Goal: Information Seeking & Learning: Learn about a topic

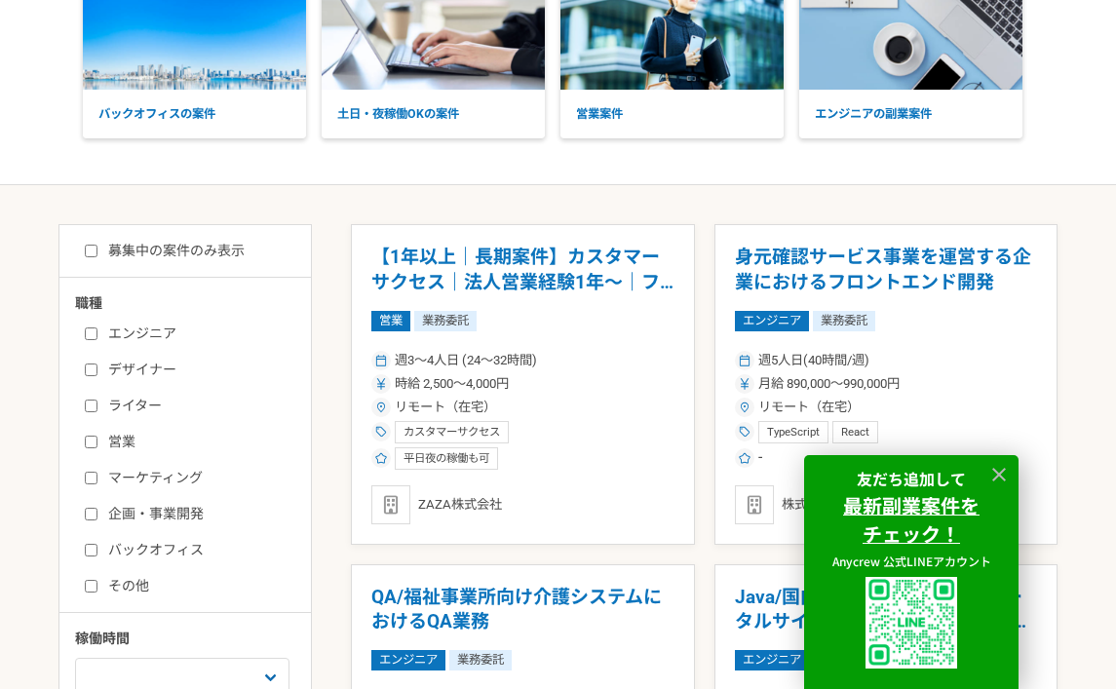
scroll to position [170, 0]
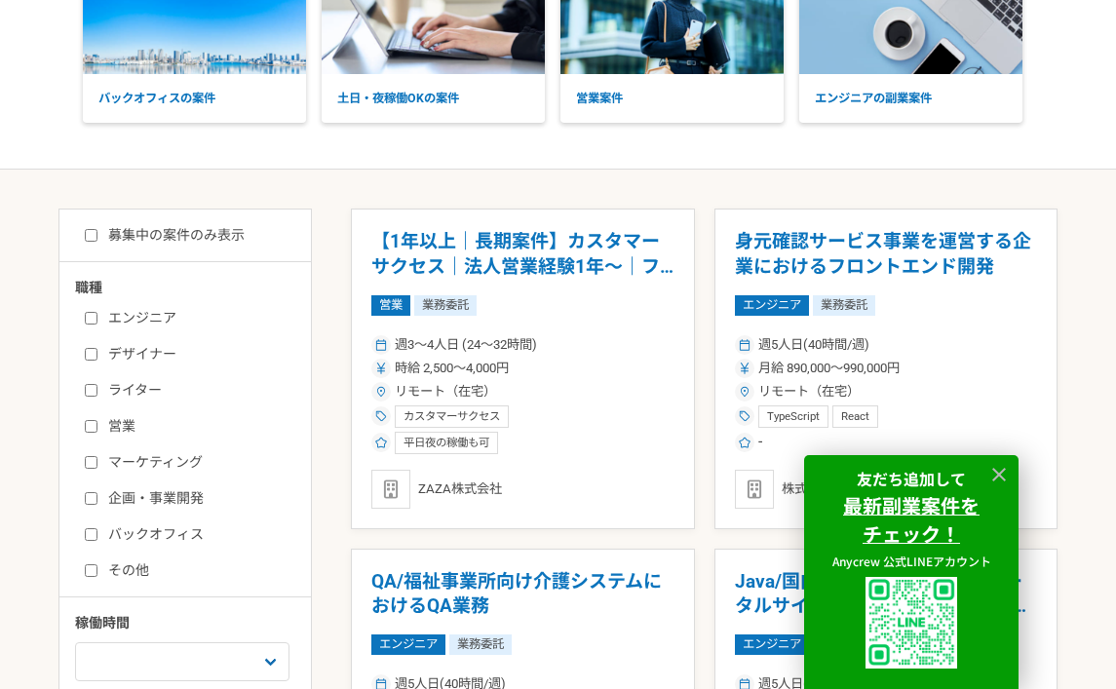
click at [94, 317] on input "エンジニア" at bounding box center [91, 318] width 13 height 13
checkbox input "true"
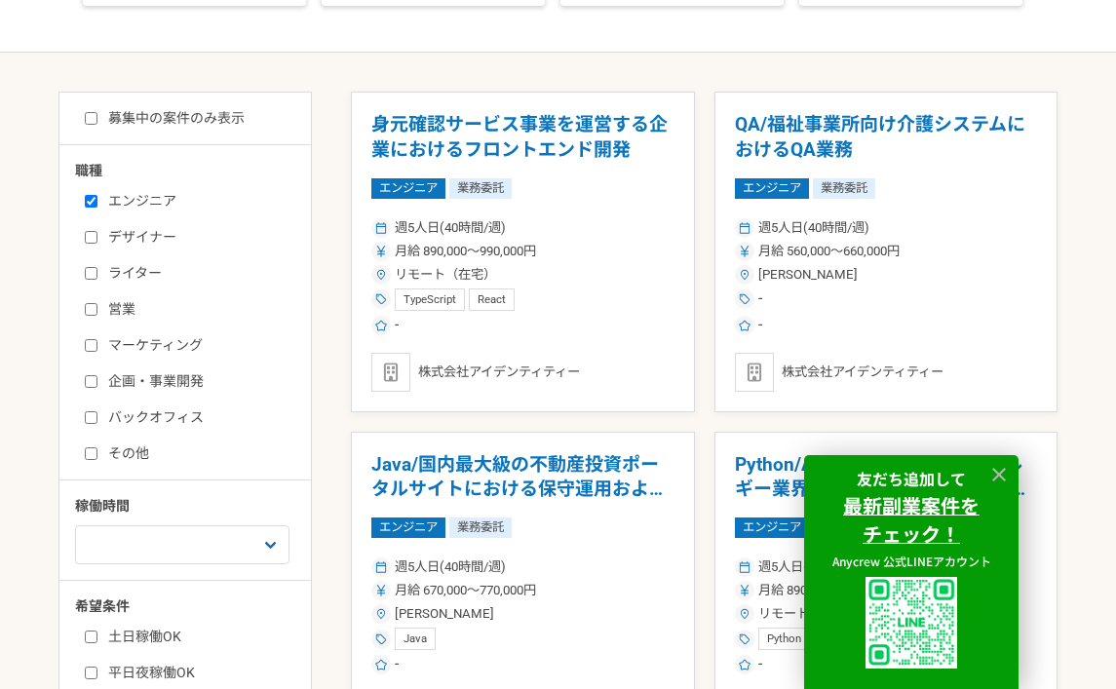
scroll to position [358, 0]
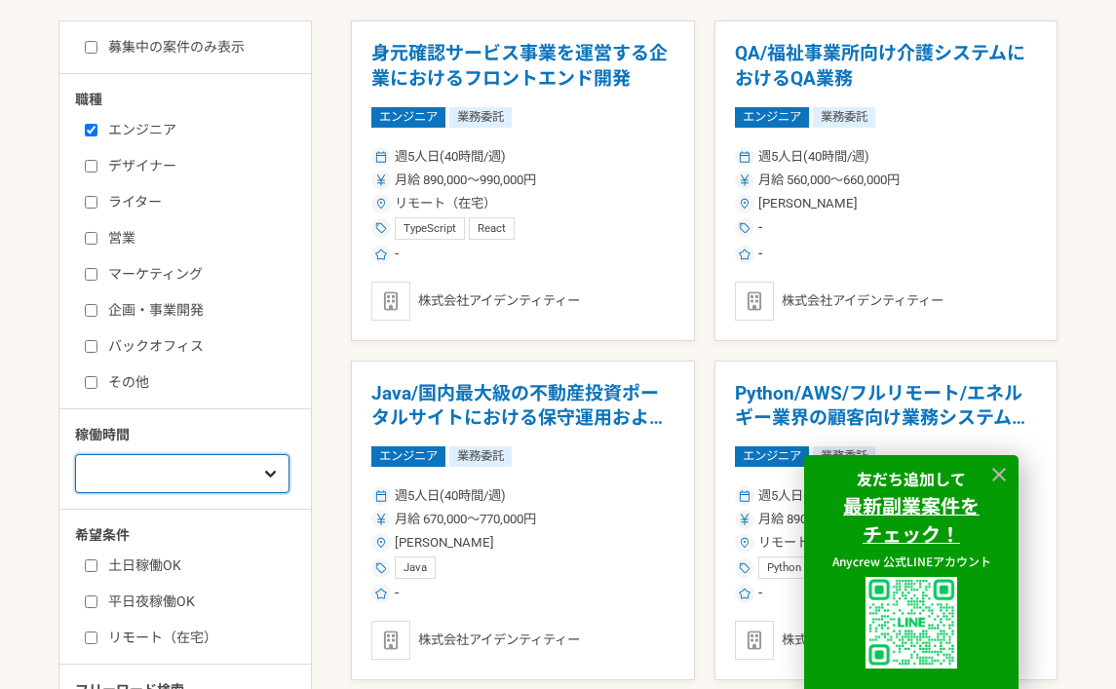
click at [226, 467] on select "週1人日（8時間）以下 週2人日（16時間）以下 週3人日（24時間）以下 週4人日（32時間）以下 週5人日（40時間）以下" at bounding box center [182, 473] width 214 height 39
select select "3"
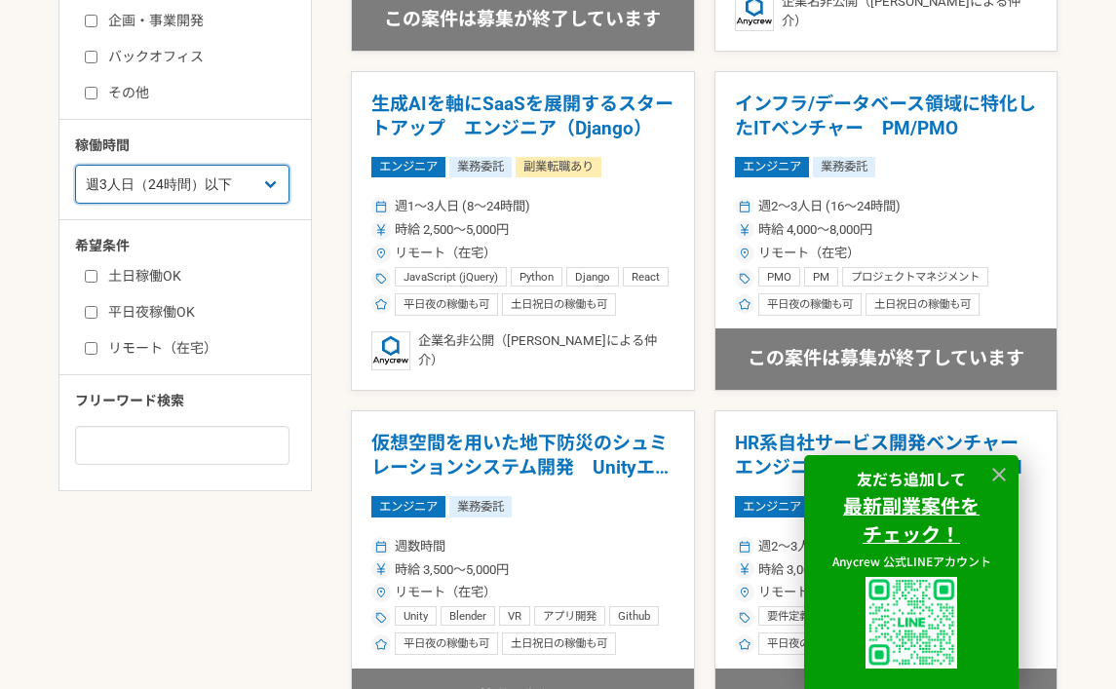
scroll to position [657, 0]
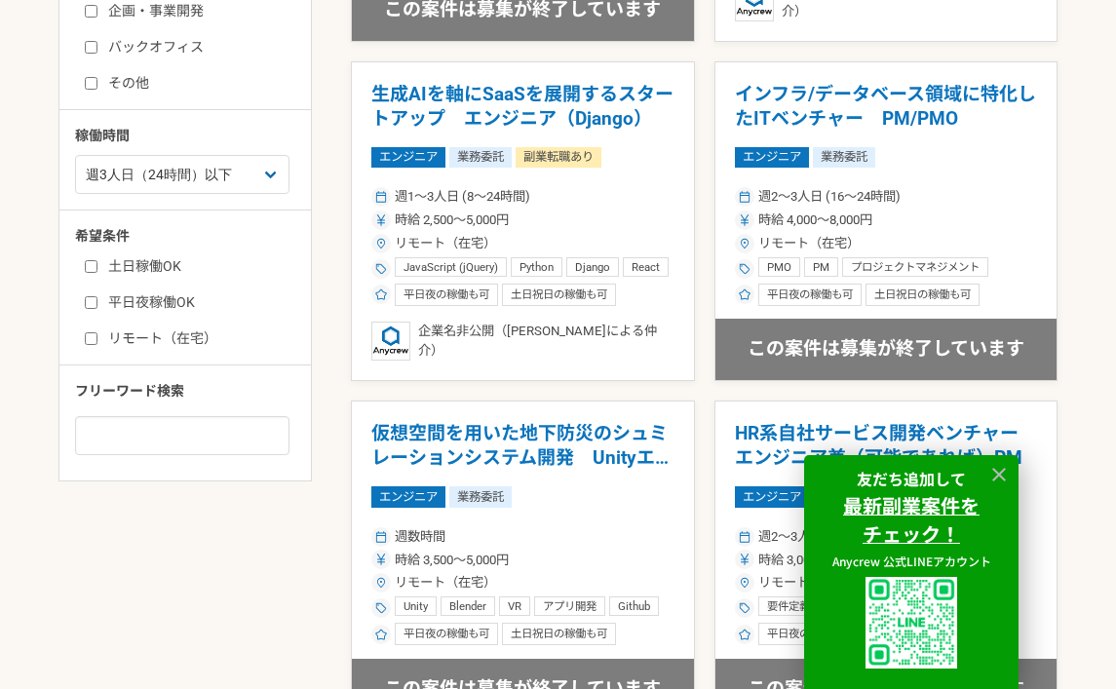
click at [92, 269] on input "土日稼働OK" at bounding box center [91, 266] width 13 height 13
checkbox input "true"
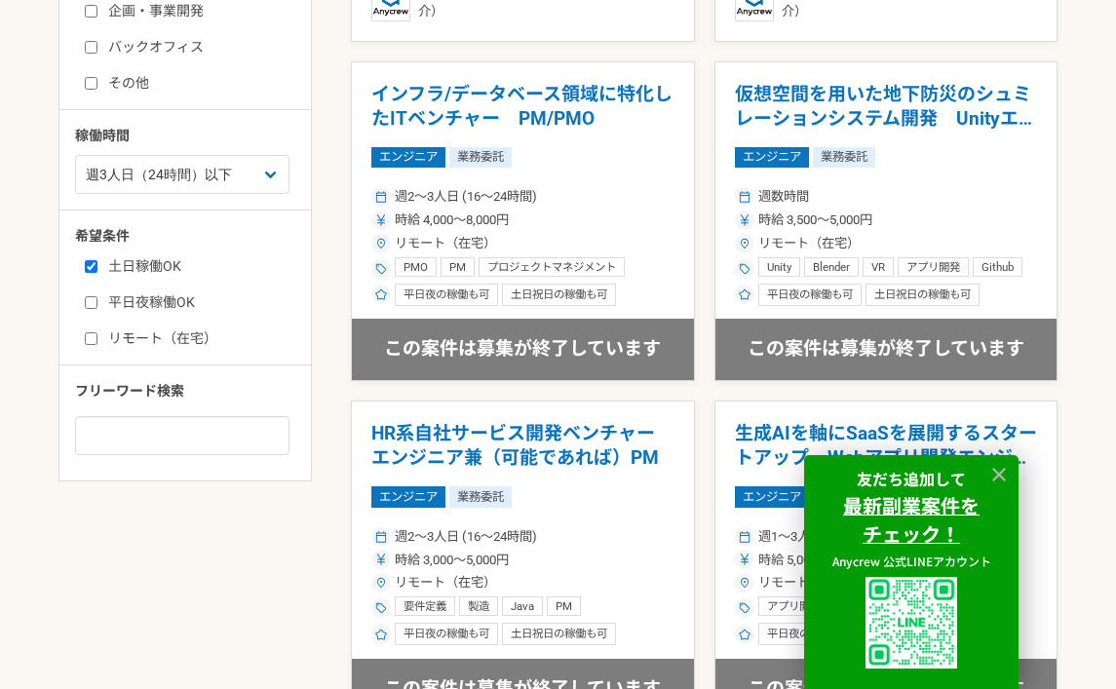
click at [92, 298] on input "平日夜稼働OK" at bounding box center [91, 302] width 13 height 13
checkbox input "true"
click at [92, 353] on div "職種 エンジニア デザイナー ライター 営業 マーケティング 企画・事業開発 バックオフィス その他 稼働時間 週1人日（8時間）以下 週2人日（16時間）以…" at bounding box center [185, 122] width 252 height 664
click at [92, 335] on input "リモート（在宅）" at bounding box center [91, 338] width 13 height 13
checkbox input "true"
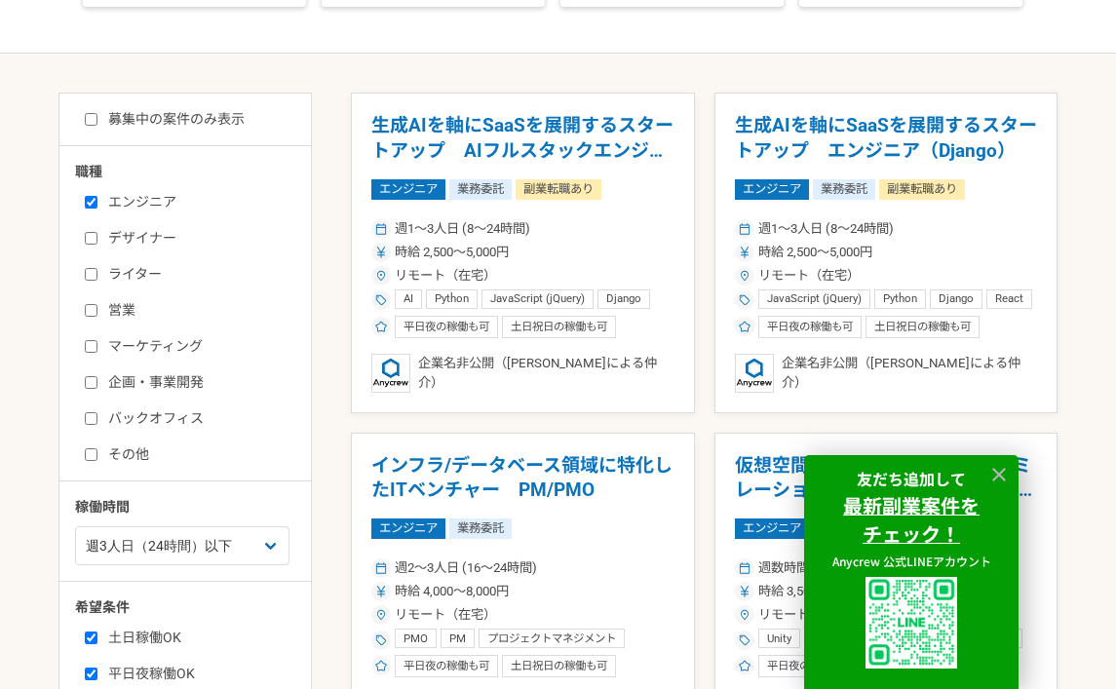
scroll to position [259, 0]
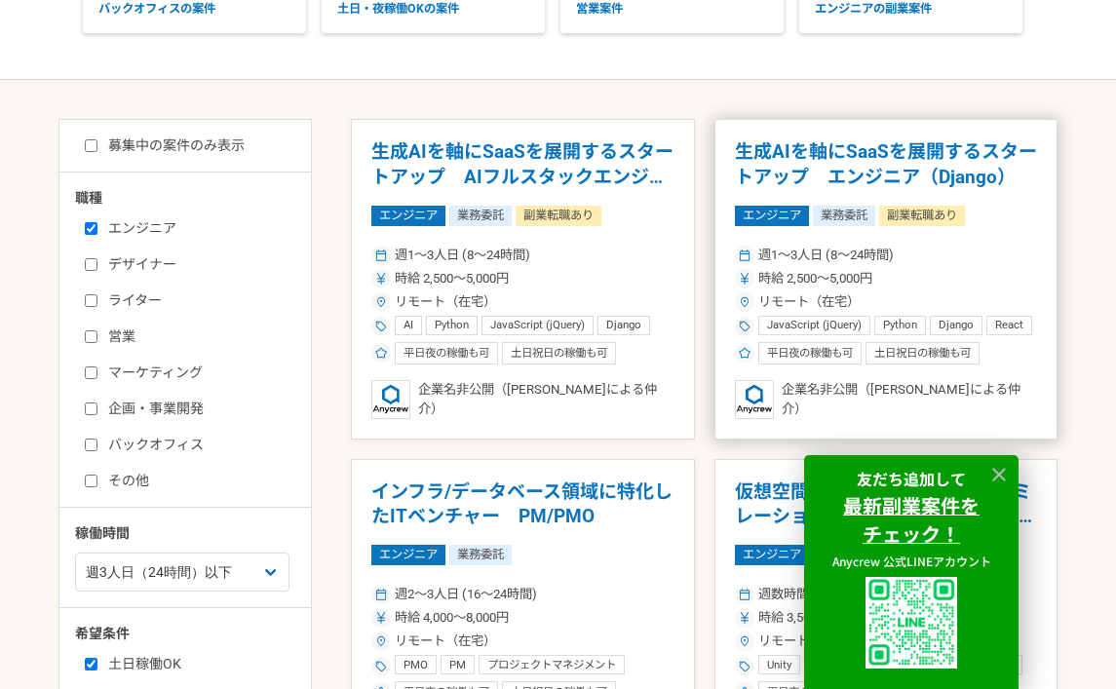
click at [880, 165] on h1 "生成AIを軸にSaaSを展開するスタートアップ　エンジニア（Django）" at bounding box center [886, 164] width 303 height 50
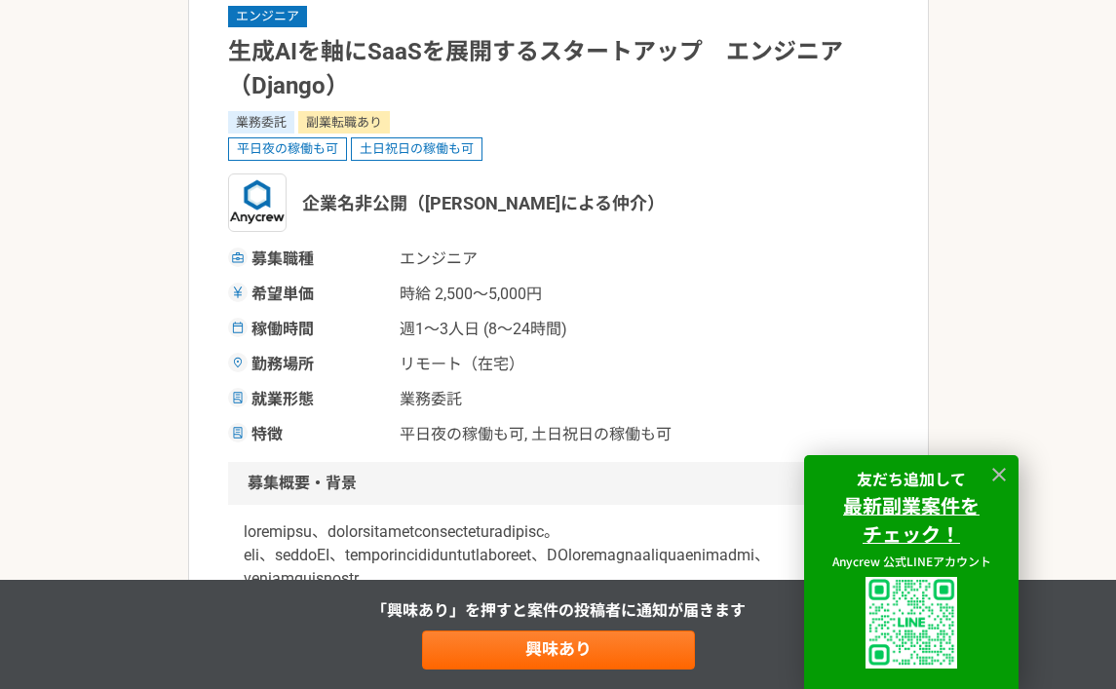
scroll to position [174, 0]
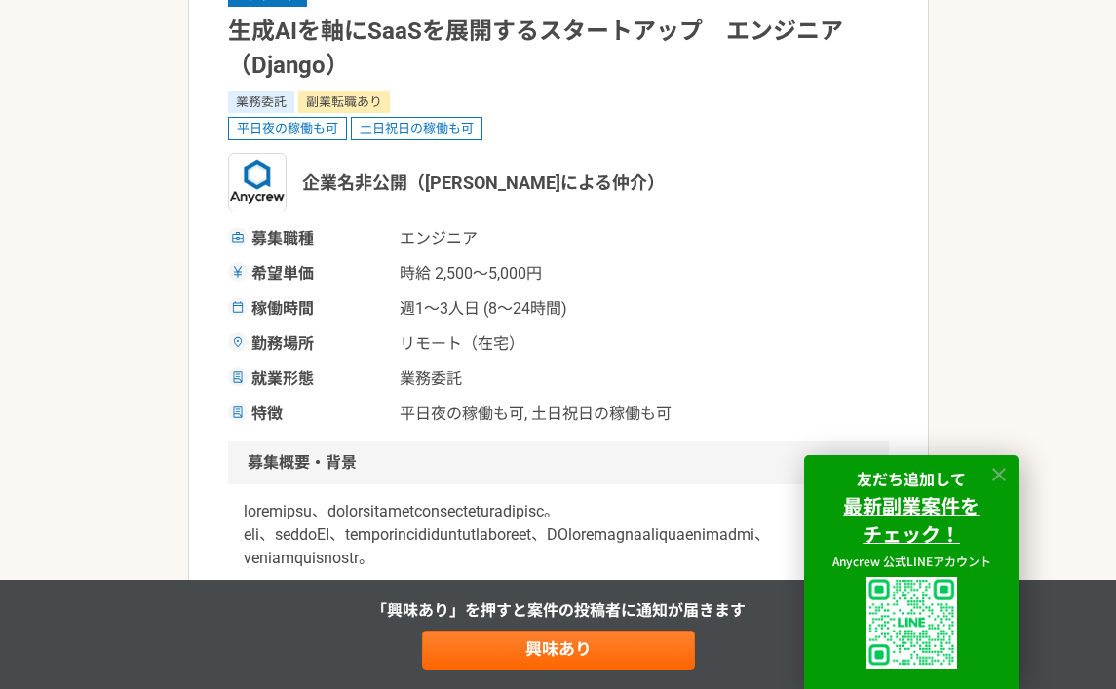
click at [1004, 468] on icon at bounding box center [999, 475] width 14 height 14
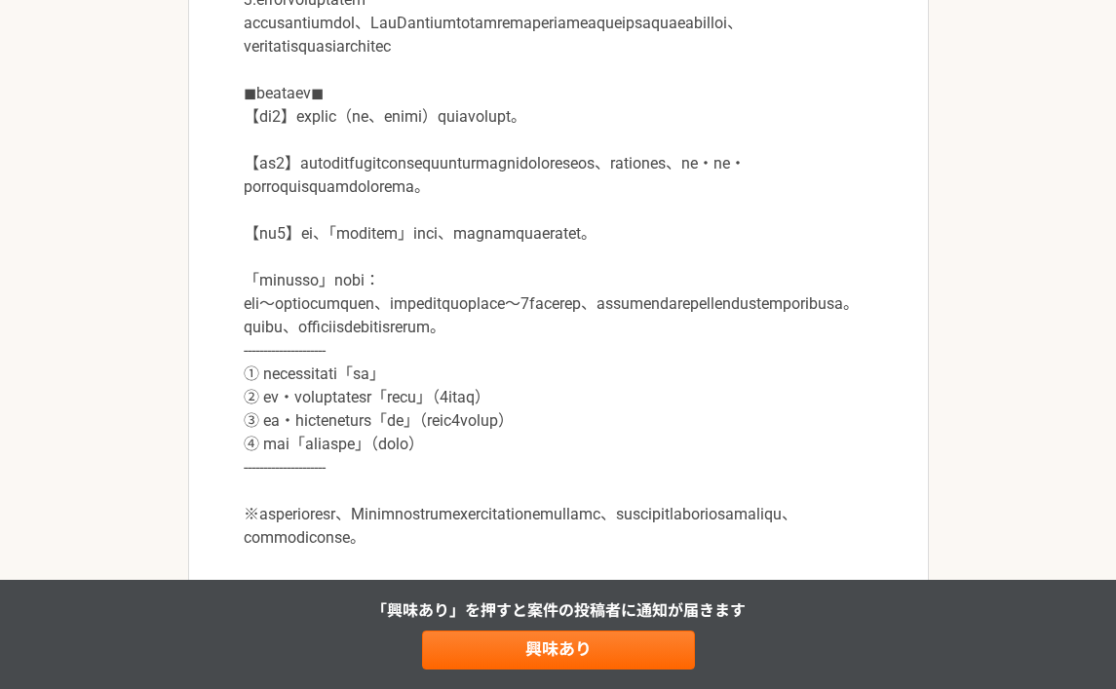
scroll to position [947, 0]
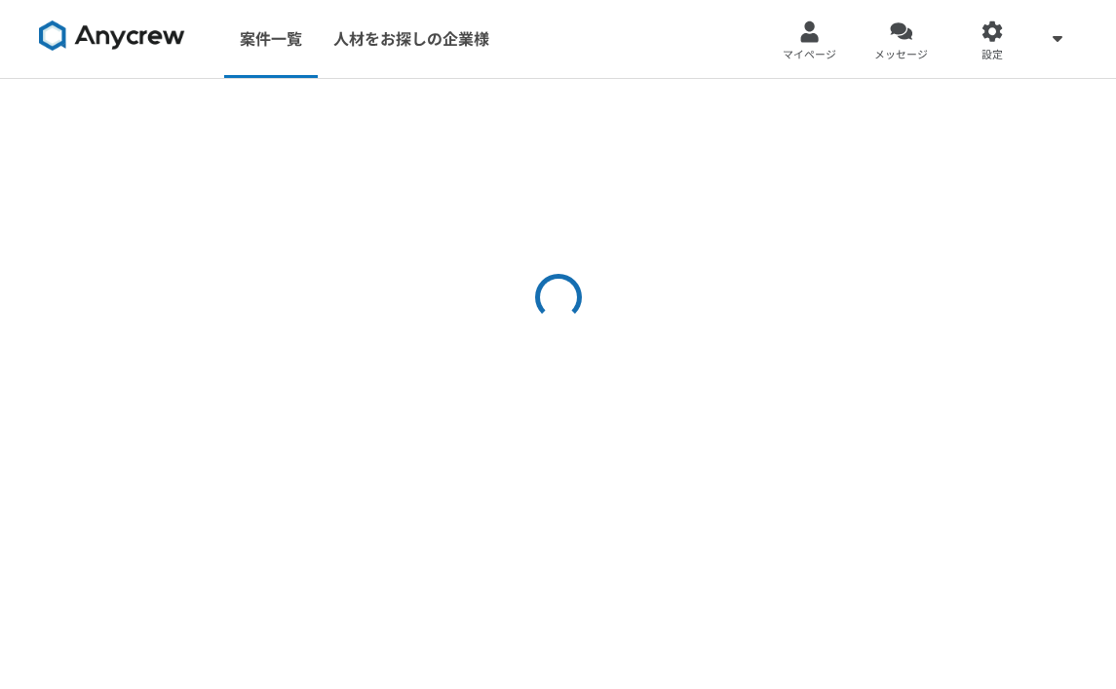
select select "3"
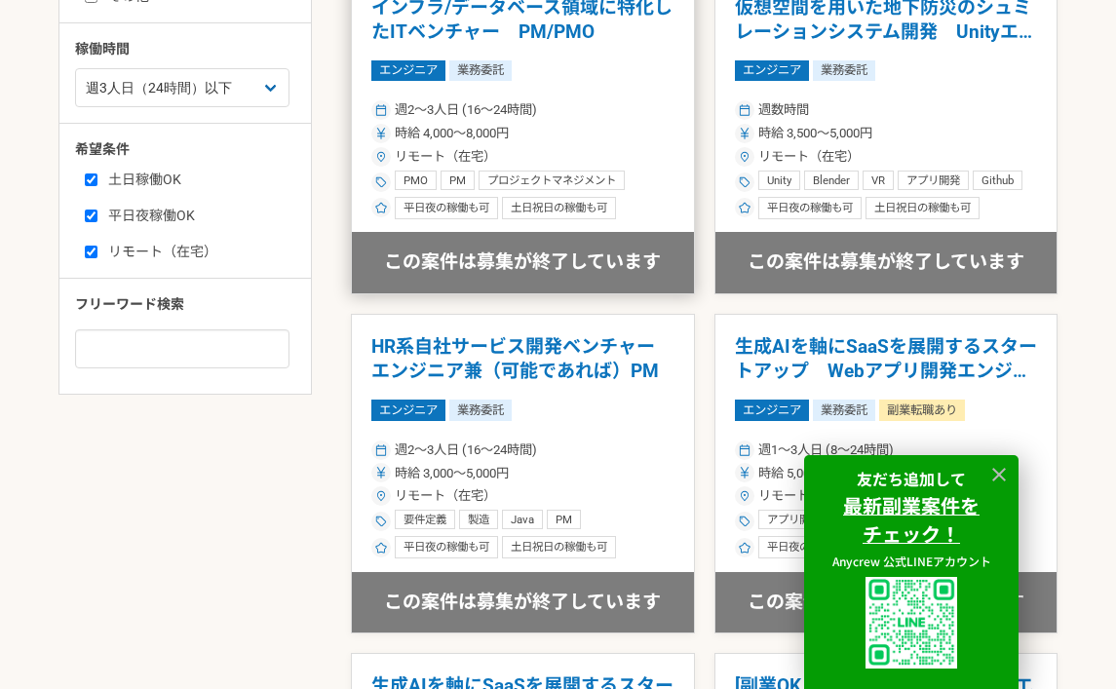
scroll to position [770, 0]
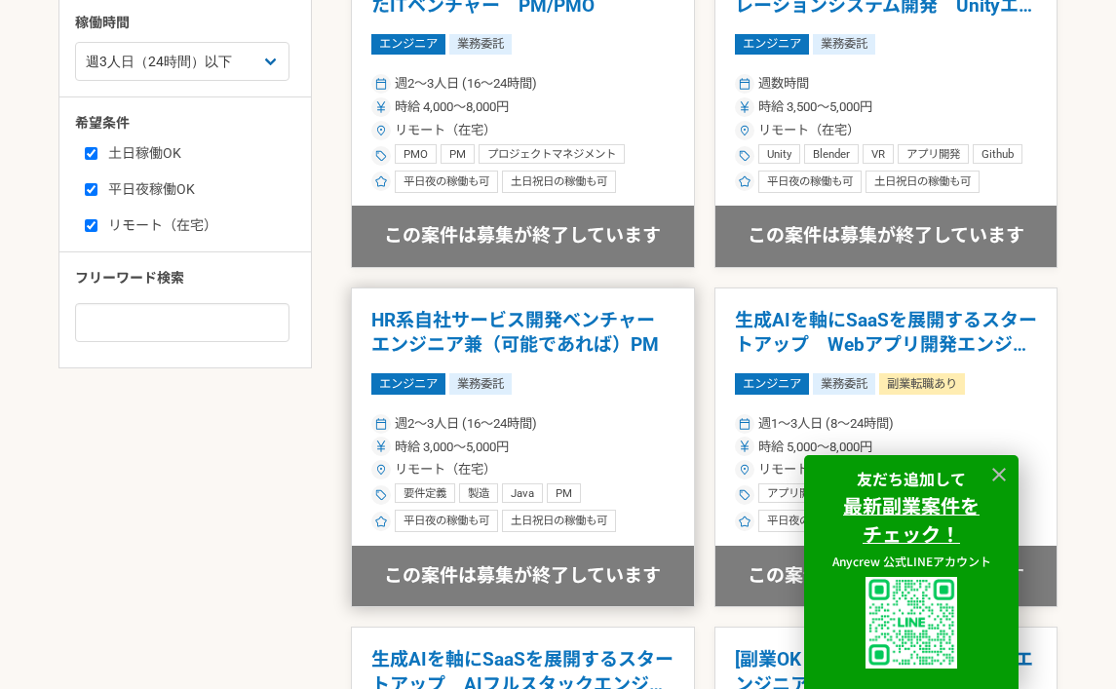
click at [570, 344] on h1 "HR系自社サービス開発ベンチャー　エンジニア兼（可能であれば）PM" at bounding box center [522, 333] width 303 height 50
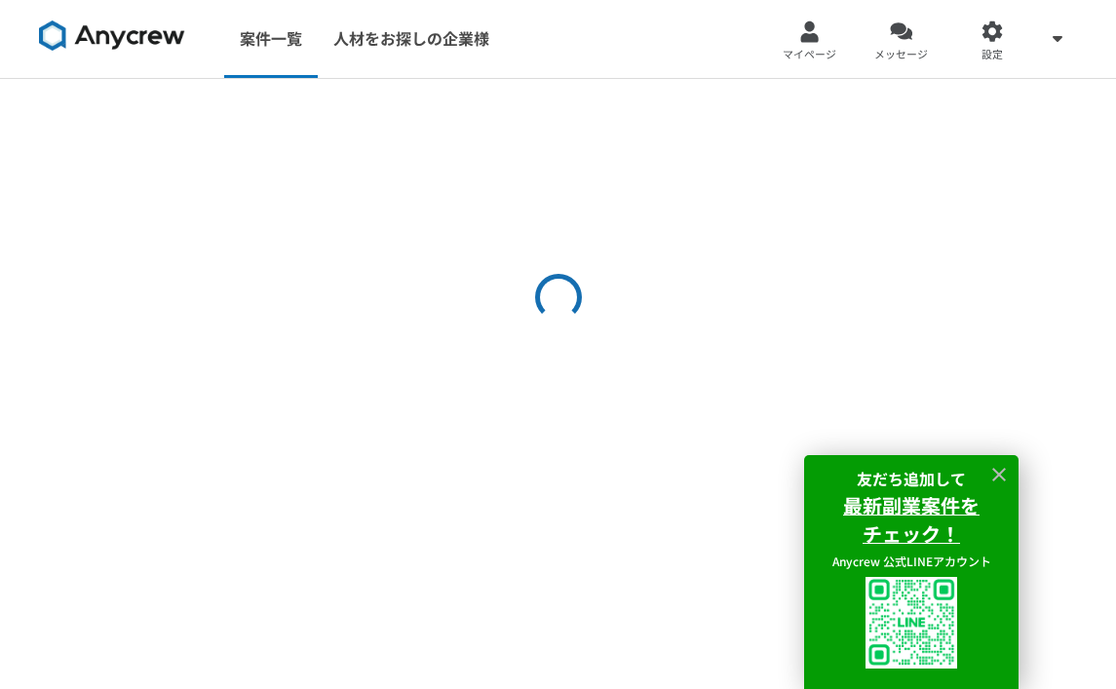
select select "3"
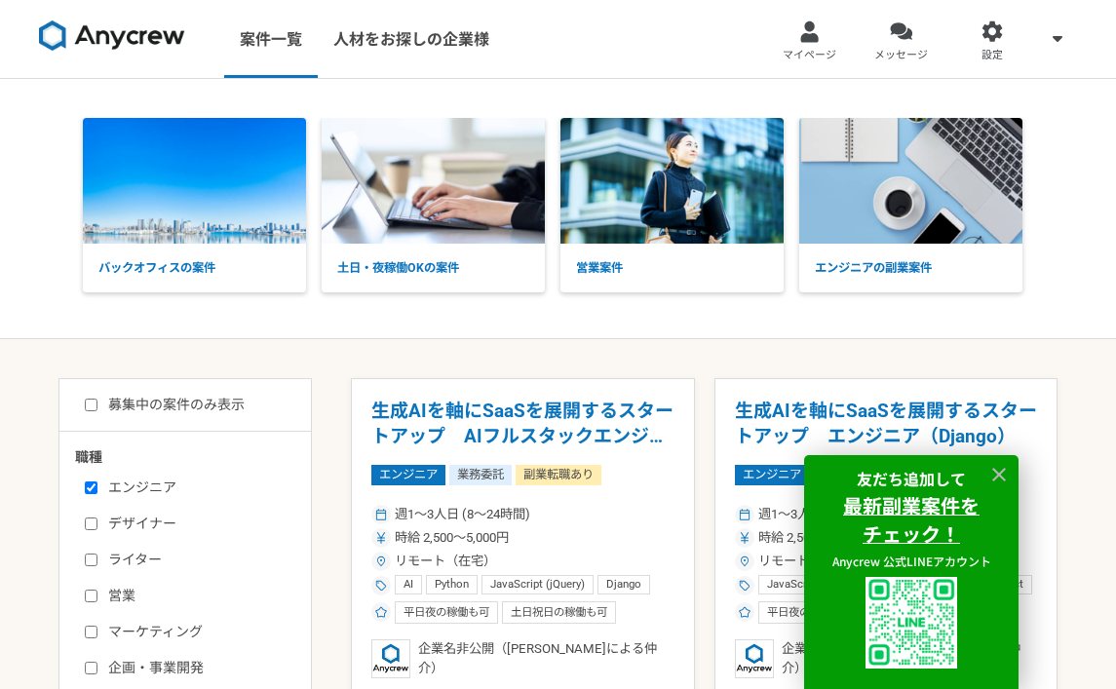
click at [90, 407] on input "募集中の案件のみ表示" at bounding box center [91, 405] width 13 height 13
checkbox input "true"
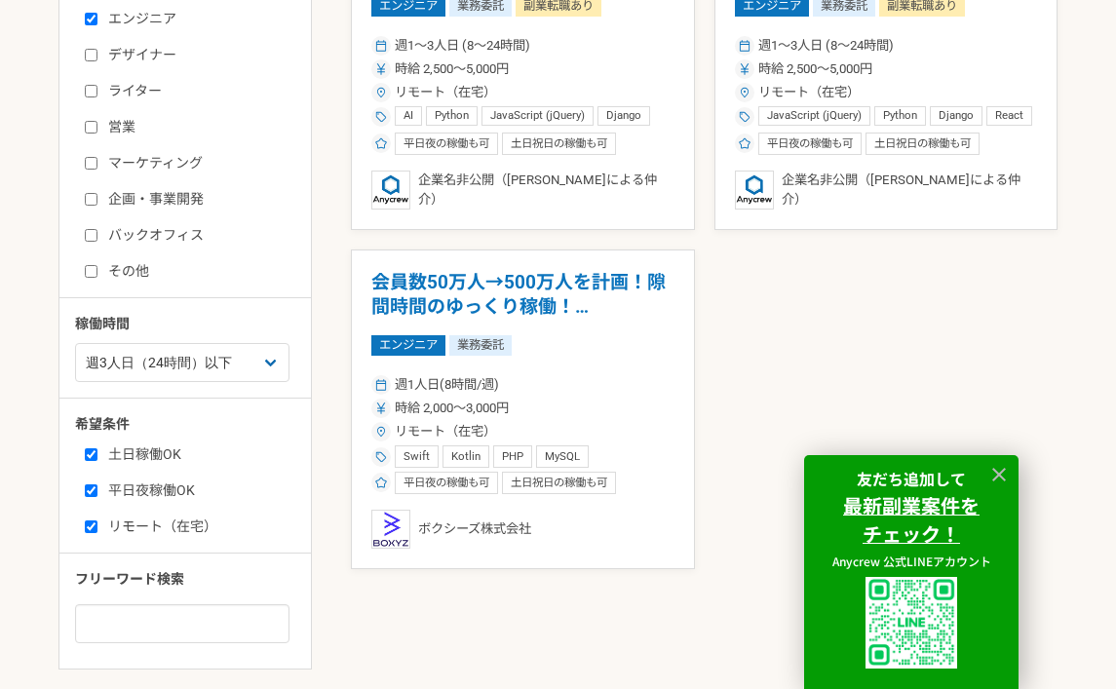
scroll to position [487, 0]
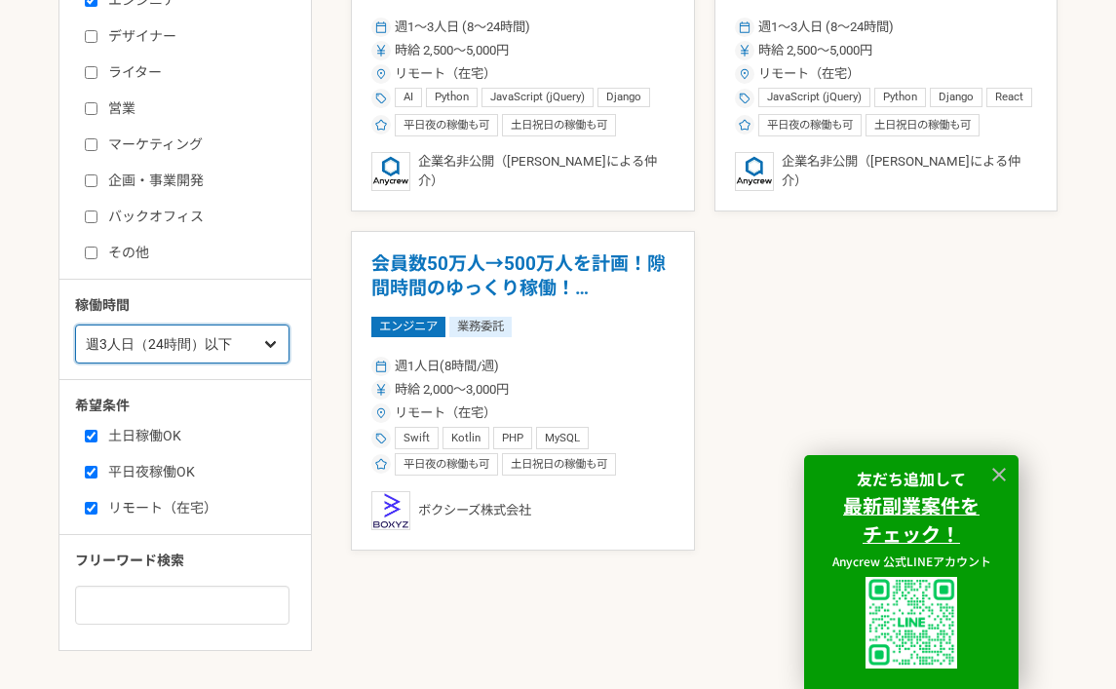
click at [182, 343] on select "週1人日（8時間）以下 週2人日（16時間）以下 週3人日（24時間）以下 週4人日（32時間）以下 週5人日（40時間）以下" at bounding box center [182, 344] width 214 height 39
click at [192, 348] on select "週1人日（8時間）以下 週2人日（16時間）以下 週3人日（24時間）以下 週4人日（32時間）以下 週5人日（40時間）以下" at bounding box center [182, 344] width 214 height 39
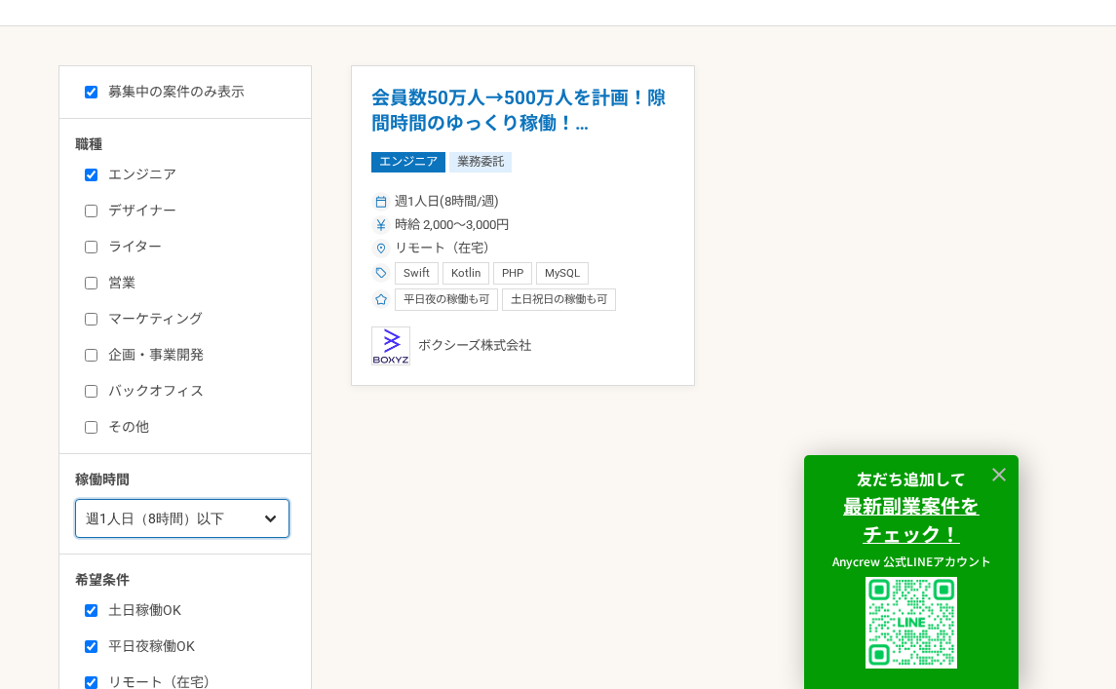
scroll to position [316, 0]
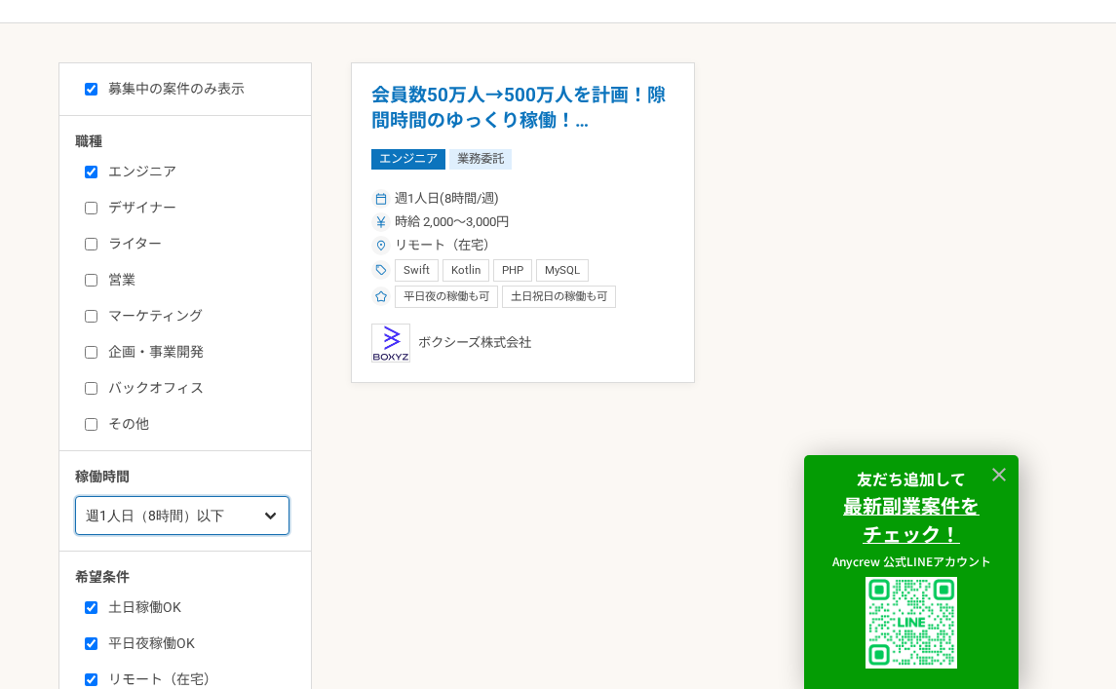
click at [223, 510] on select "週1人日（8時間）以下 週2人日（16時間）以下 週3人日（24時間）以下 週4人日（32時間）以下 週5人日（40時間）以下" at bounding box center [182, 515] width 214 height 39
select select "3"
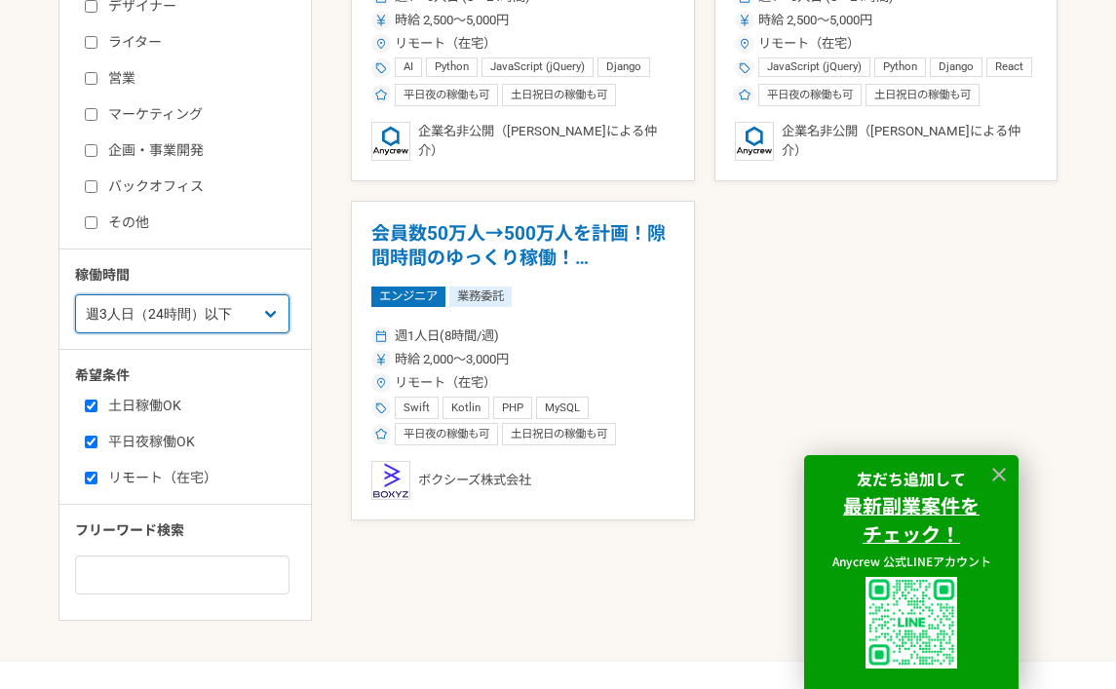
scroll to position [515, 0]
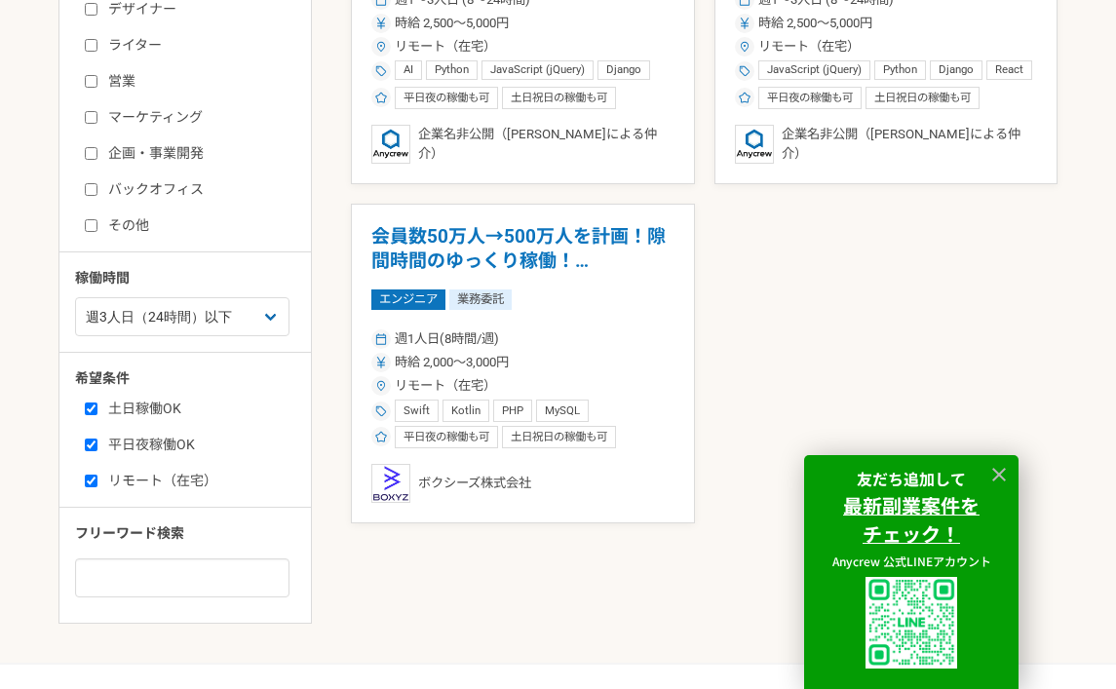
click at [93, 409] on input "土日稼働OK" at bounding box center [91, 409] width 13 height 13
checkbox input "false"
click at [90, 446] on input "平日夜稼働OK" at bounding box center [91, 445] width 13 height 13
checkbox input "false"
click at [90, 478] on input "リモート（在宅）" at bounding box center [91, 481] width 13 height 13
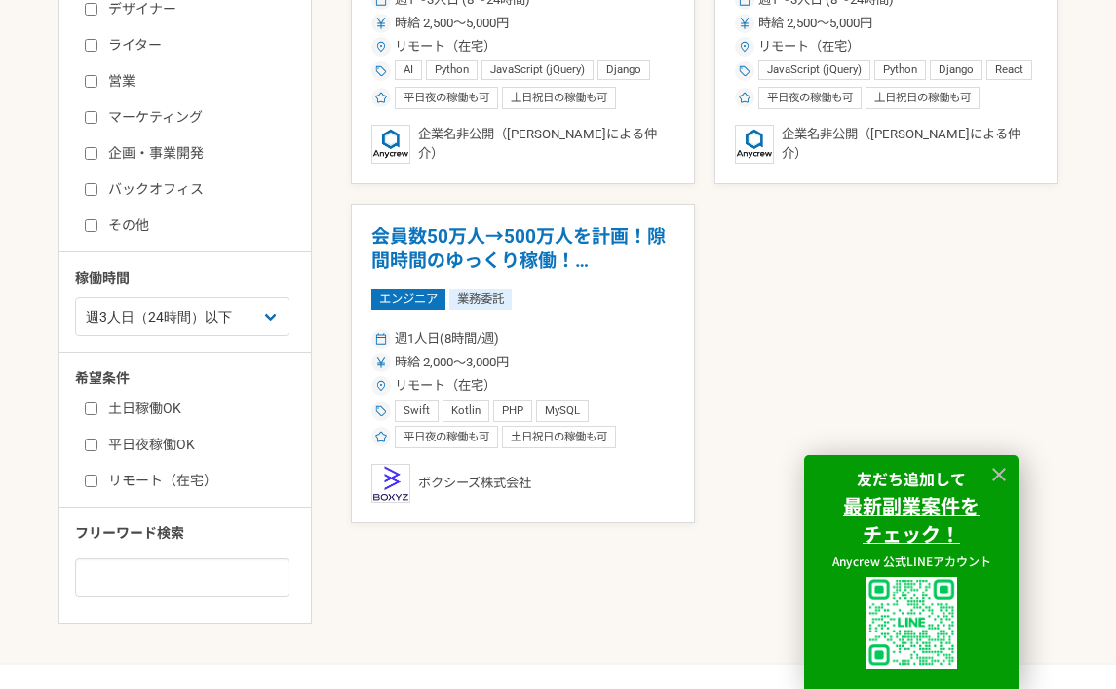
checkbox input "false"
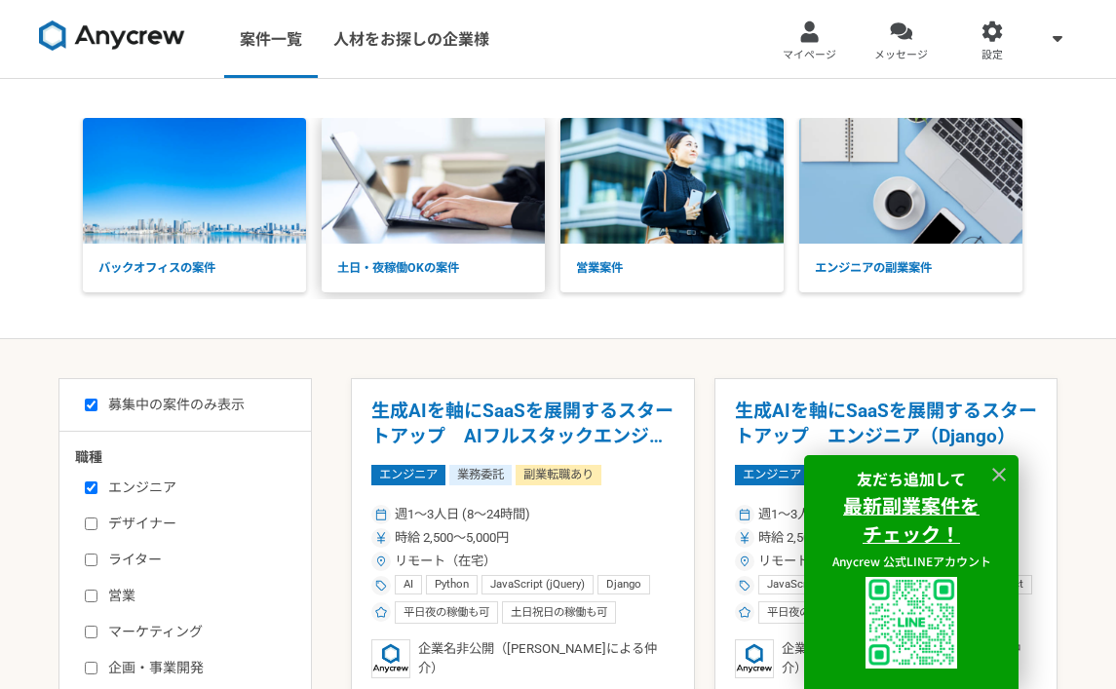
click at [402, 242] on img at bounding box center [433, 181] width 223 height 126
click at [814, 46] on link "マイページ" at bounding box center [810, 39] width 92 height 78
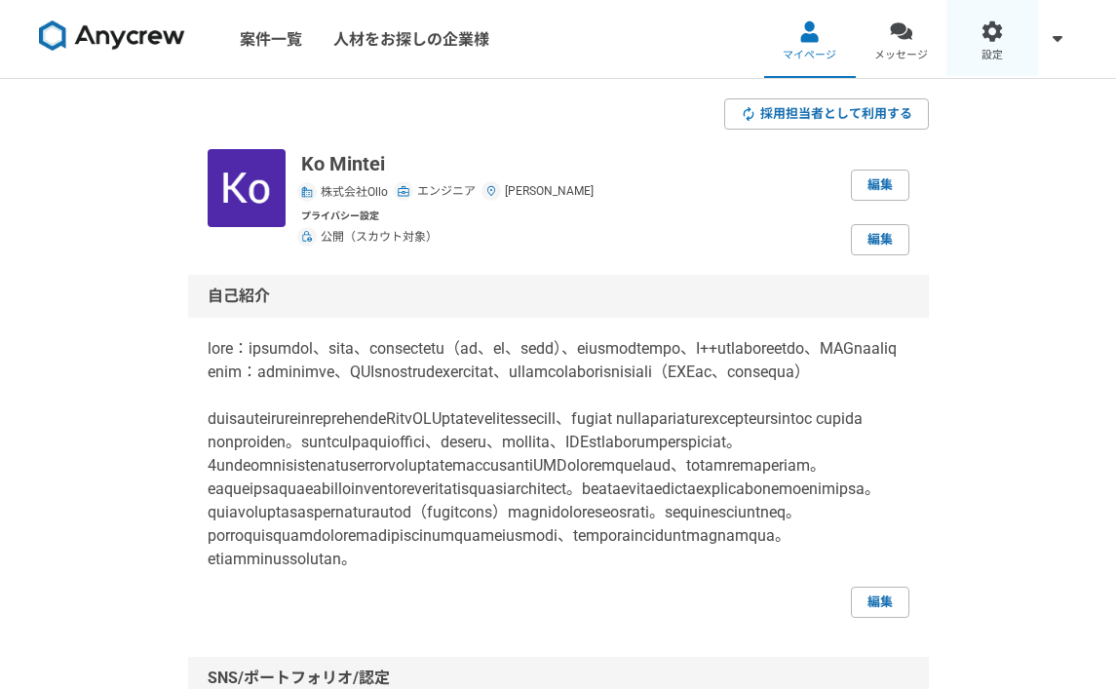
click at [983, 42] on link "設定" at bounding box center [993, 39] width 92 height 78
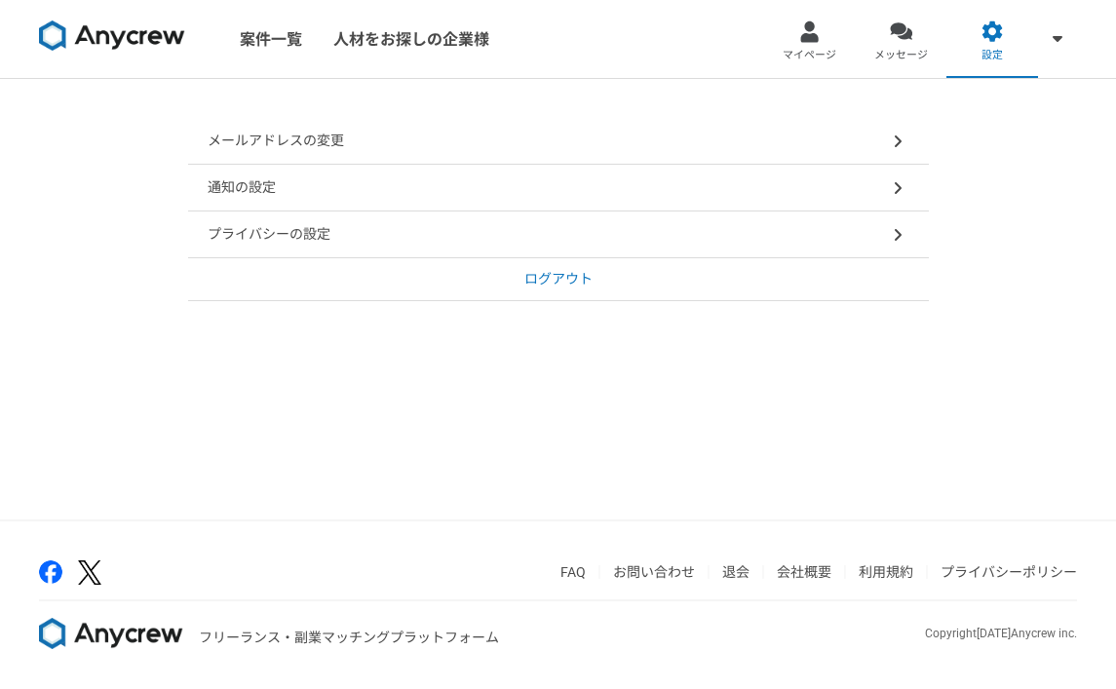
click at [736, 570] on link "退会" at bounding box center [735, 572] width 27 height 16
click at [811, 23] on div at bounding box center [809, 31] width 22 height 22
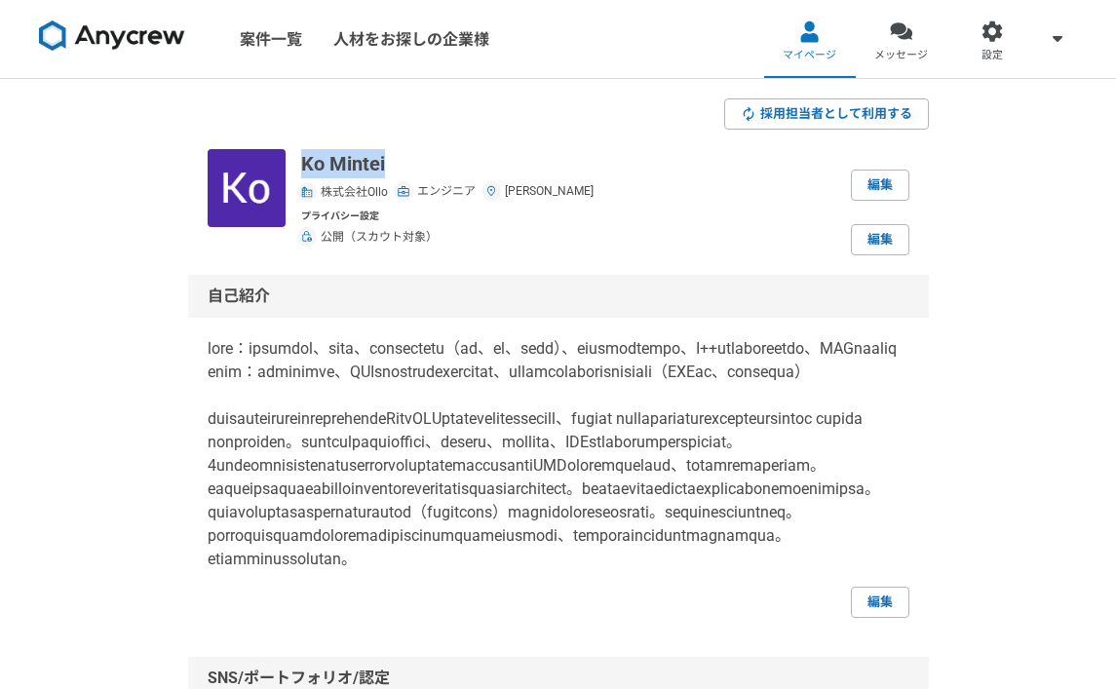
drag, startPoint x: 384, startPoint y: 161, endPoint x: 301, endPoint y: 159, distance: 82.9
click at [301, 159] on p "Ko Mintei" at bounding box center [447, 163] width 292 height 29
copy p "Ko Mintei"
